Goal: Task Accomplishment & Management: Manage account settings

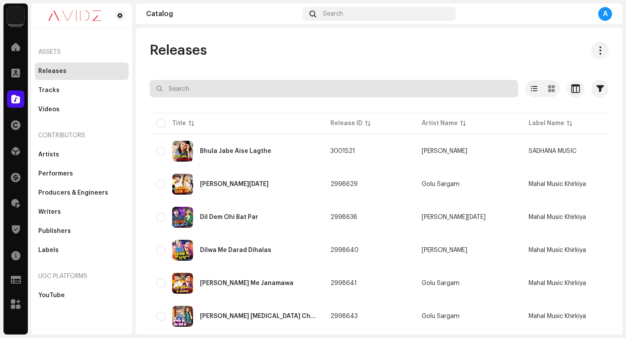
click at [469, 87] on input "text" at bounding box center [334, 88] width 369 height 17
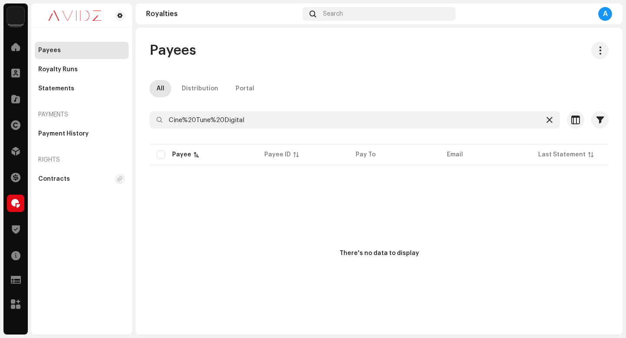
click at [547, 120] on icon at bounding box center [550, 120] width 6 height 7
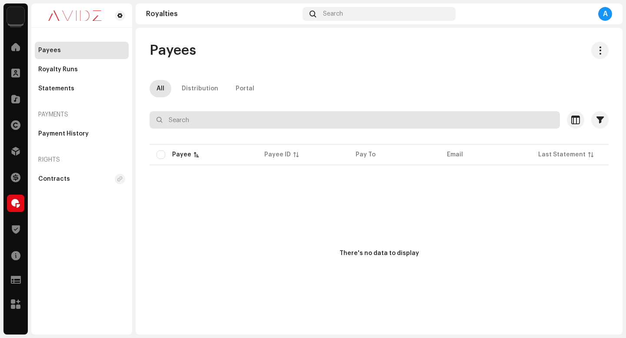
click at [418, 120] on input "text" at bounding box center [355, 119] width 411 height 17
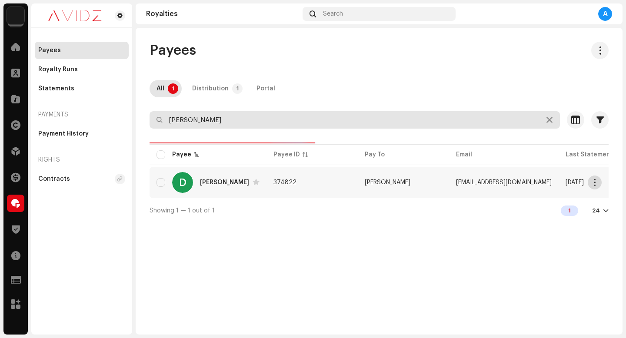
type input "[PERSON_NAME]"
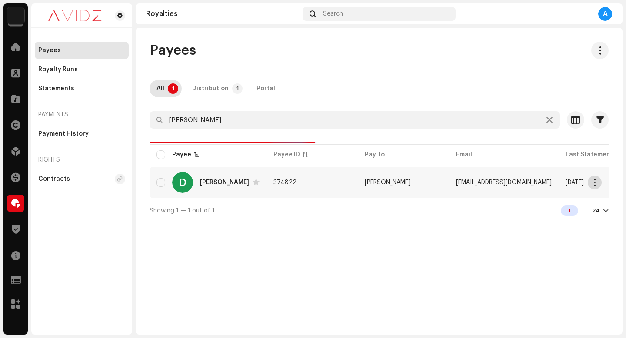
click at [596, 181] on span "button" at bounding box center [595, 182] width 7 height 7
click at [599, 181] on button "button" at bounding box center [595, 183] width 14 height 14
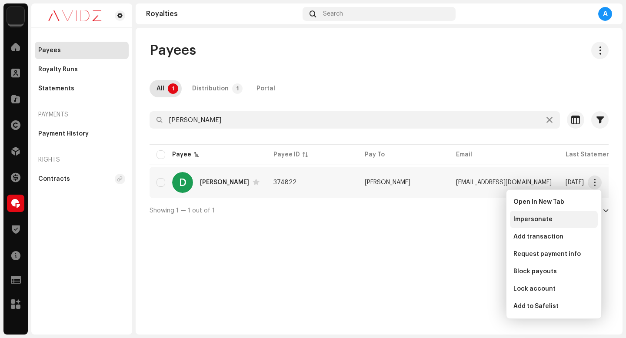
click at [546, 219] on span "Impersonate" at bounding box center [533, 219] width 39 height 7
